Goal: Complete application form: Complete application form

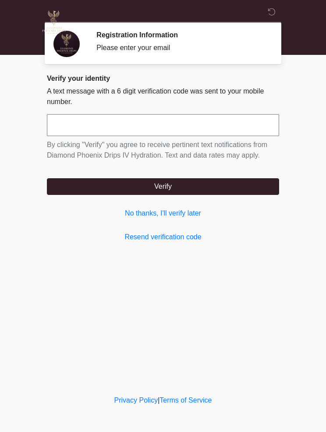
click at [219, 121] on input "text" at bounding box center [163, 125] width 232 height 22
type input "******"
click at [224, 181] on button "Verify" at bounding box center [163, 186] width 232 height 17
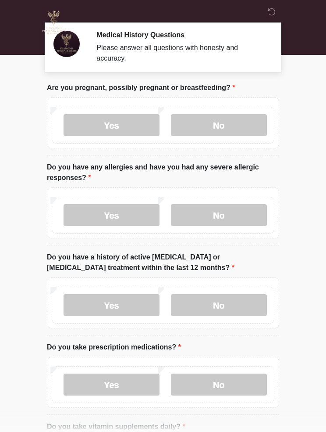
click at [230, 119] on label "No" at bounding box center [219, 125] width 96 height 22
click at [210, 216] on label "No" at bounding box center [219, 215] width 96 height 22
click at [208, 301] on label "No" at bounding box center [219, 305] width 96 height 22
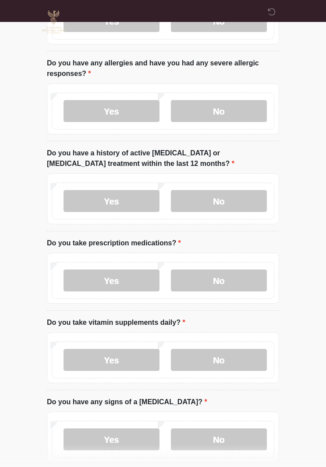
scroll to position [106, 0]
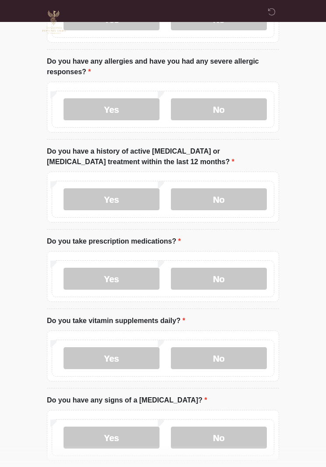
click at [122, 279] on label "Yes" at bounding box center [112, 279] width 96 height 22
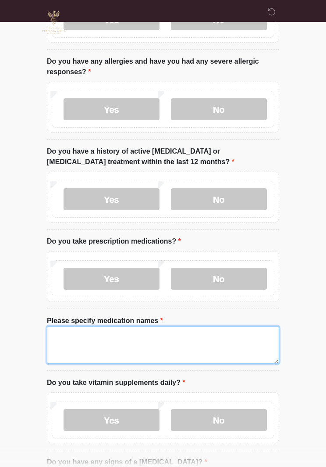
click at [155, 337] on textarea "Please specify medication names" at bounding box center [163, 345] width 232 height 38
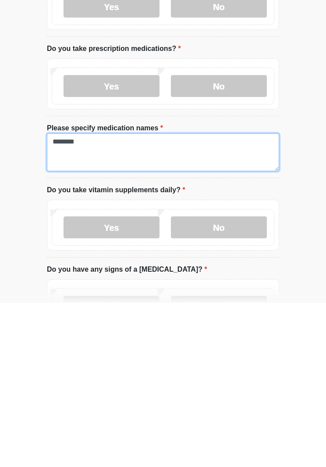
type textarea "********"
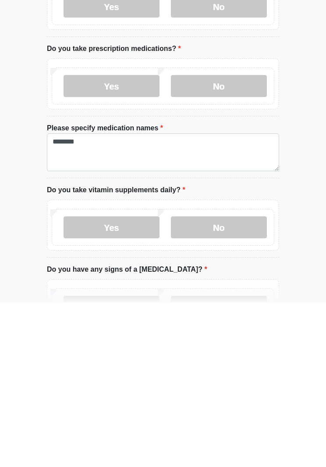
click at [232, 380] on label "No" at bounding box center [219, 391] width 96 height 22
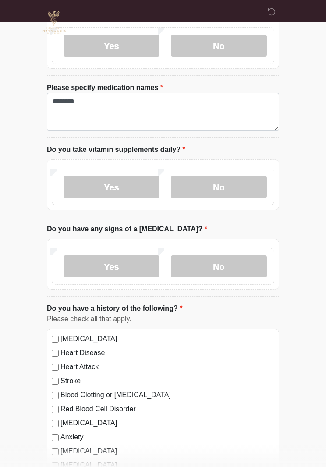
scroll to position [379, 0]
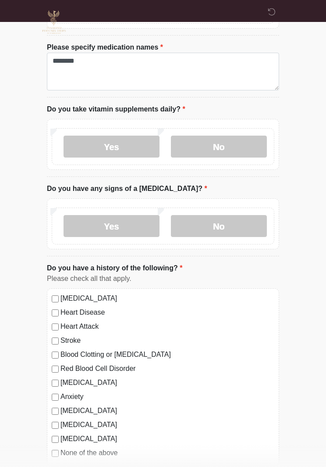
click at [217, 226] on label "No" at bounding box center [219, 226] width 96 height 22
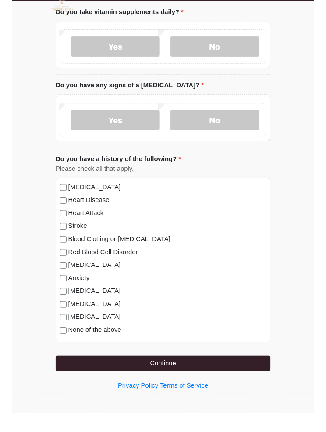
scroll to position [490, 0]
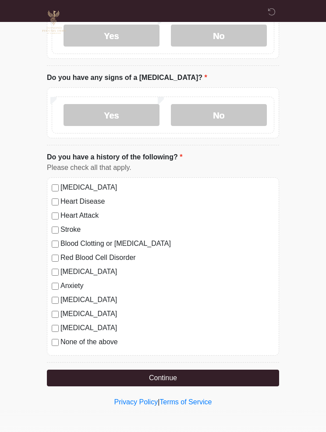
click at [78, 326] on label "[MEDICAL_DATA]" at bounding box center [168, 327] width 214 height 11
click at [190, 376] on button "Continue" at bounding box center [163, 377] width 232 height 17
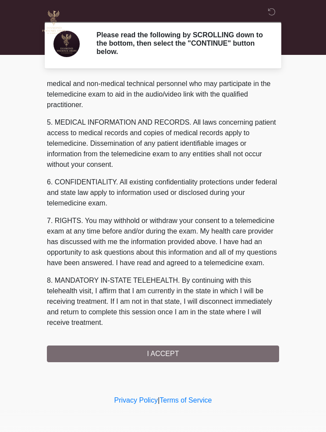
scroll to position [263, 0]
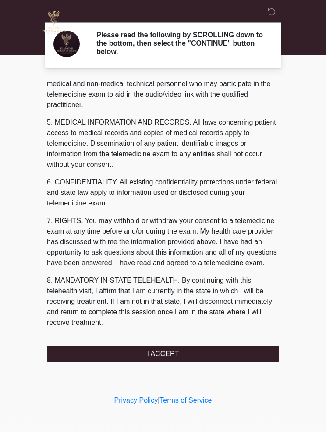
click at [244, 345] on button "I ACCEPT" at bounding box center [163, 353] width 232 height 17
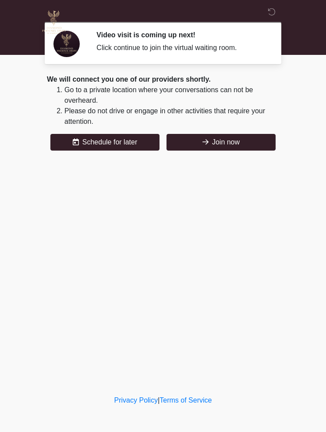
click at [207, 141] on icon at bounding box center [206, 141] width 6 height 7
